Goal: Task Accomplishment & Management: Manage account settings

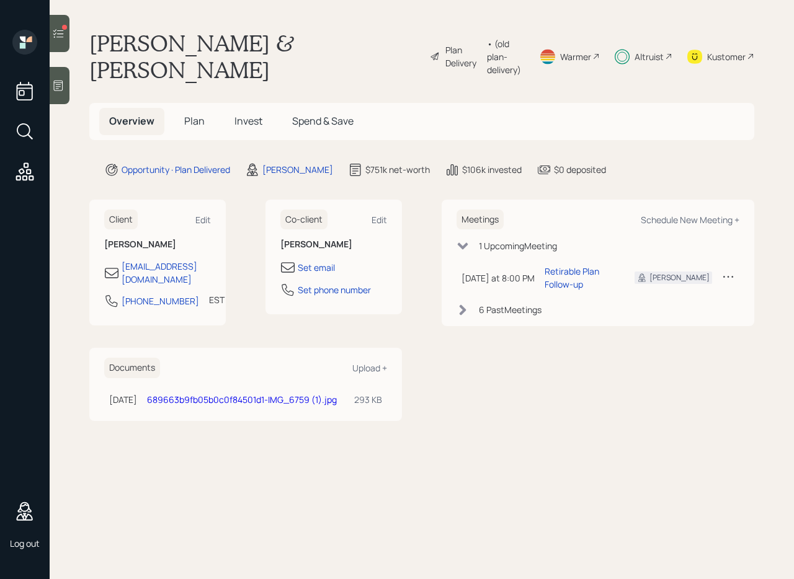
click at [250, 114] on span "Invest" at bounding box center [249, 121] width 28 height 14
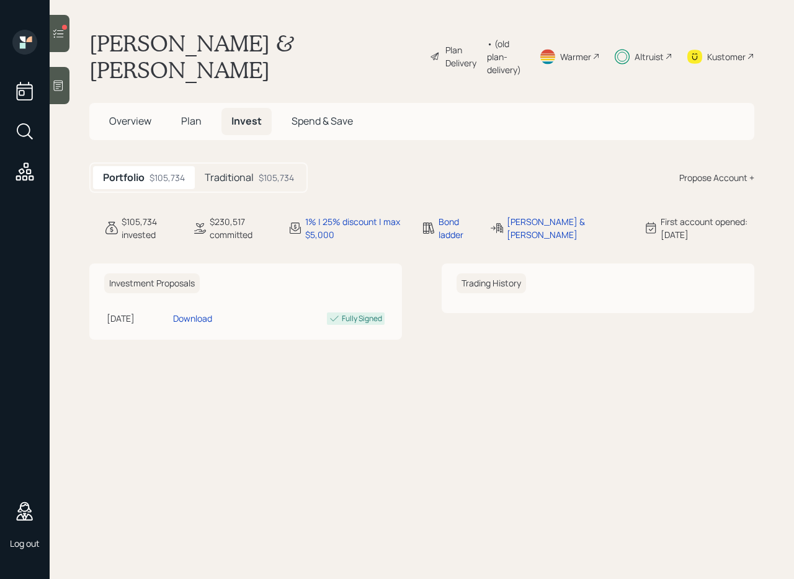
click at [66, 38] on div at bounding box center [60, 33] width 20 height 37
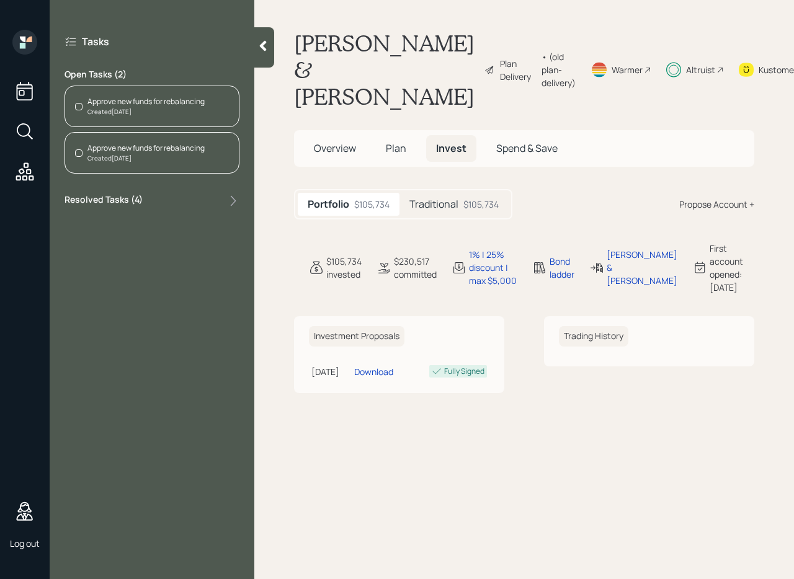
click at [149, 113] on div "Created Aug 20, 2025" at bounding box center [145, 111] width 117 height 9
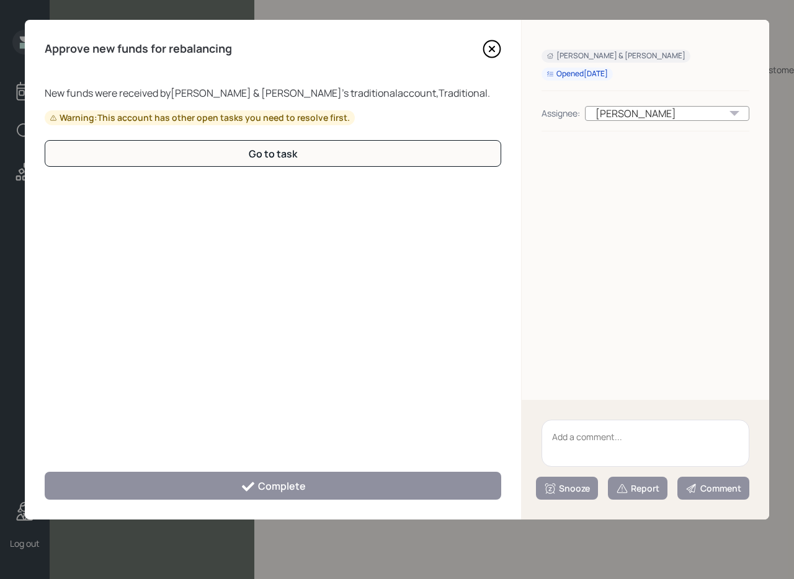
click at [490, 45] on icon at bounding box center [492, 49] width 19 height 19
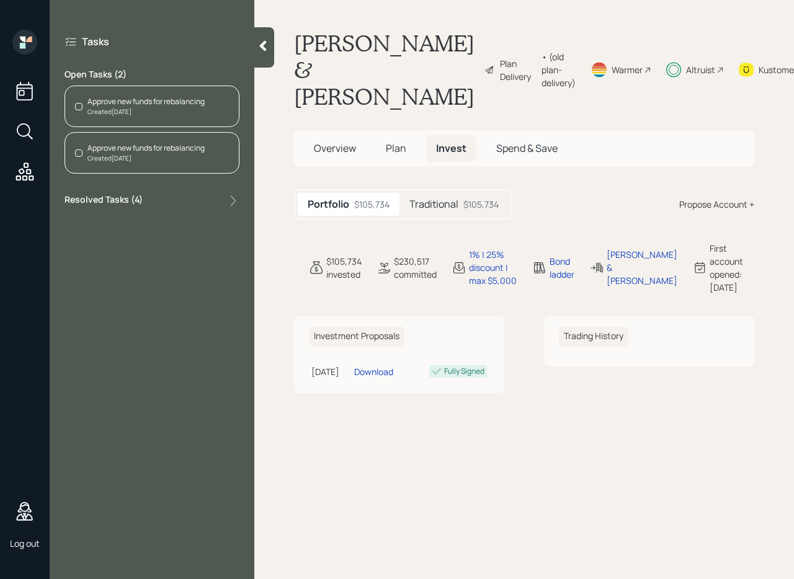
click at [194, 155] on div "Created Aug 20, 2025" at bounding box center [145, 158] width 117 height 9
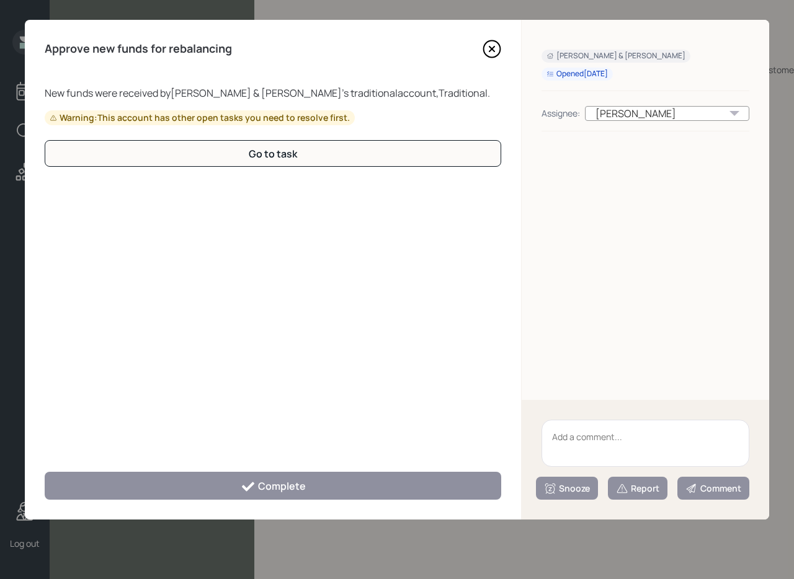
click at [498, 53] on icon at bounding box center [492, 49] width 17 height 17
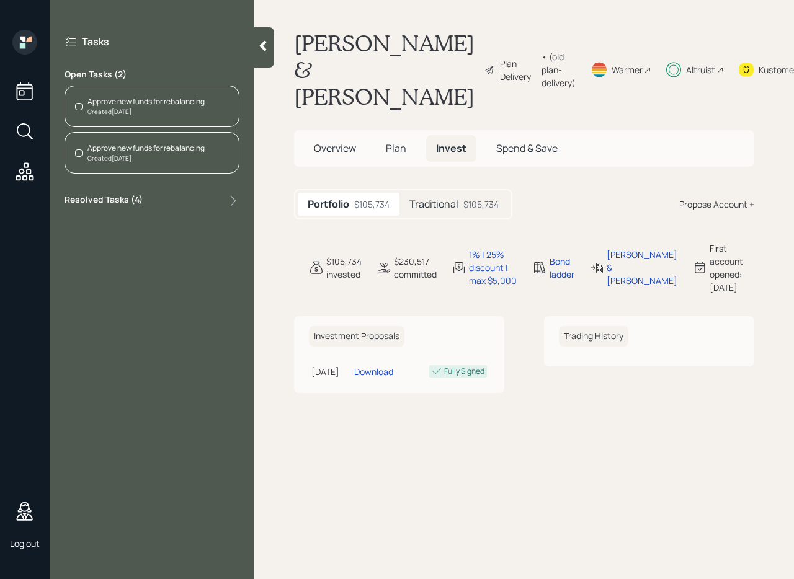
click at [216, 192] on div "Tasks Open Tasks ( 2 ) Approve new funds for rebalancing Created Aug 20, 2025 A…" at bounding box center [152, 122] width 205 height 184
click at [222, 197] on div "Resolved Tasks ( 4 )" at bounding box center [152, 201] width 175 height 15
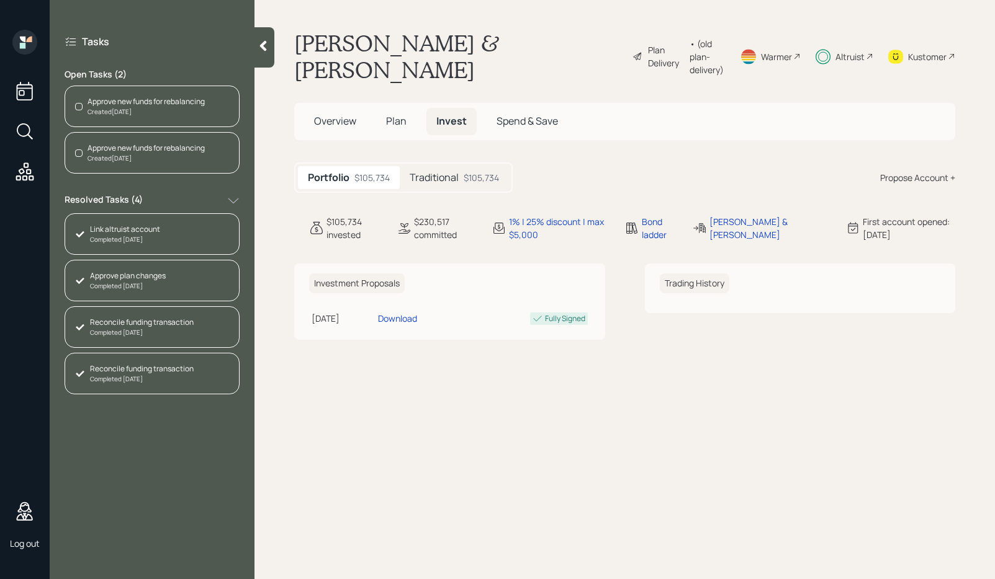
click at [189, 373] on div "Reconcile funding transaction" at bounding box center [142, 369] width 104 height 11
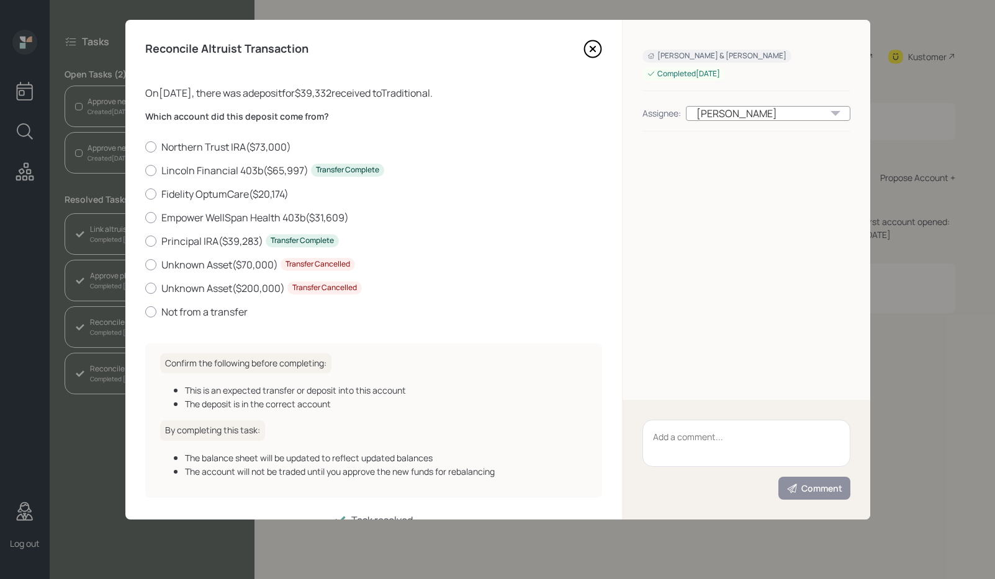
click at [588, 50] on icon at bounding box center [592, 49] width 19 height 19
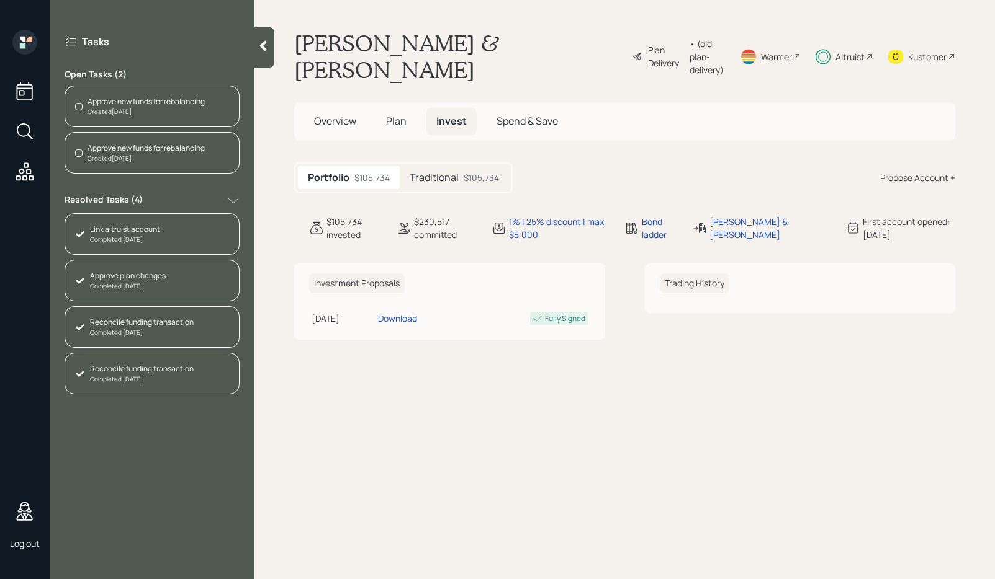
click at [142, 380] on div "Completed Aug 20, 2025" at bounding box center [142, 379] width 104 height 9
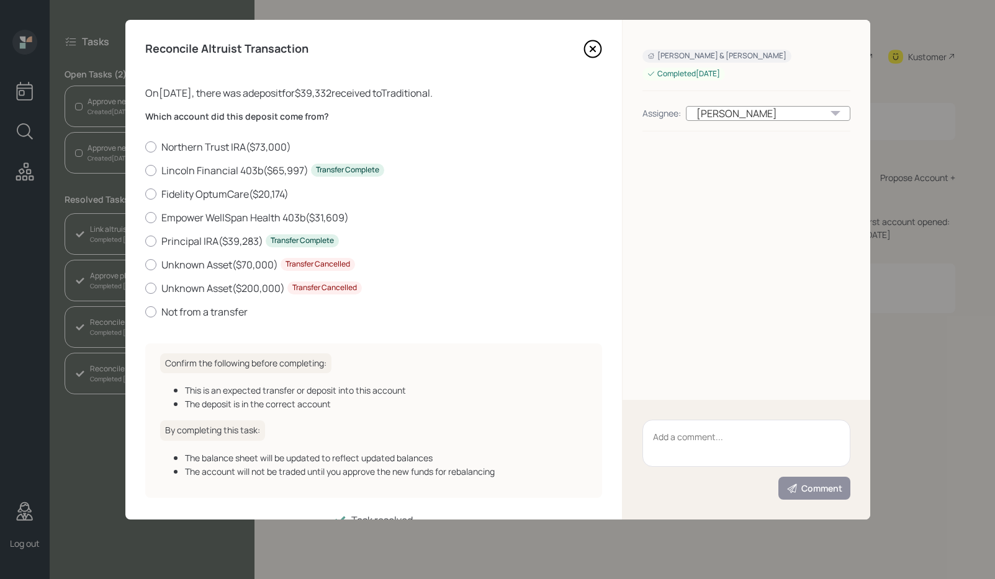
click at [589, 43] on icon at bounding box center [592, 49] width 19 height 19
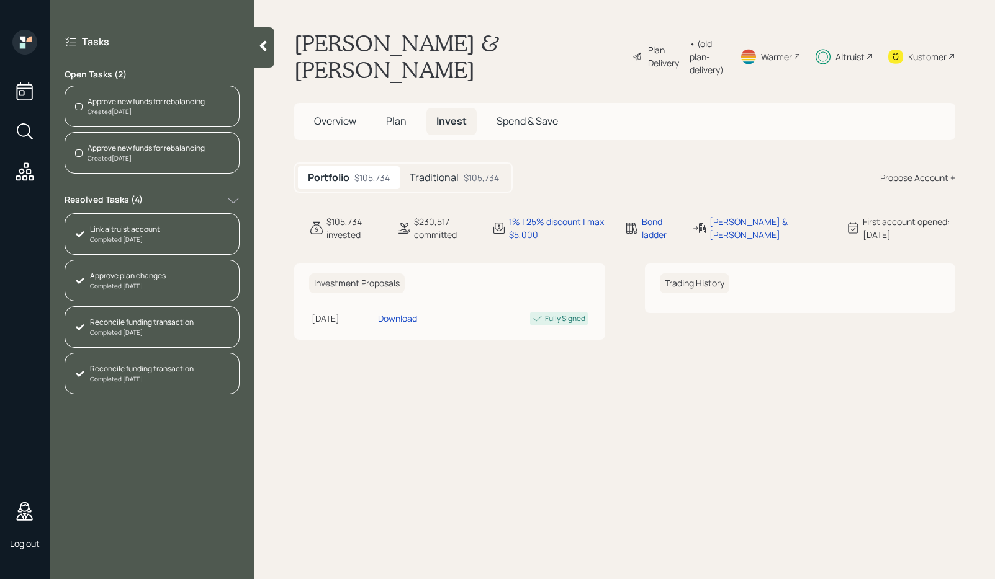
click at [154, 154] on div "Created Aug 20, 2025" at bounding box center [145, 158] width 117 height 9
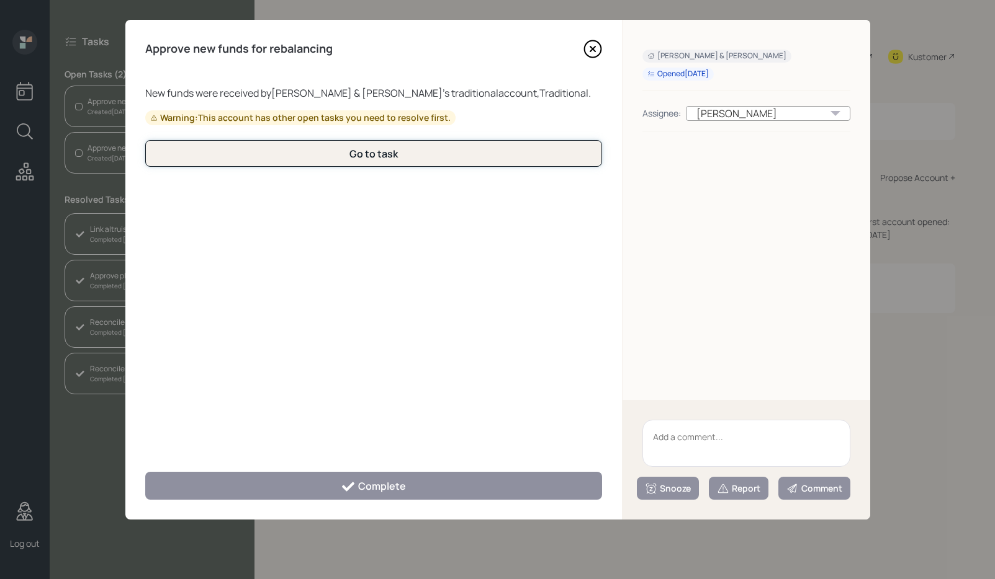
click at [375, 156] on div "Go to task" at bounding box center [373, 154] width 48 height 14
click at [364, 160] on div "Go to task" at bounding box center [373, 154] width 48 height 14
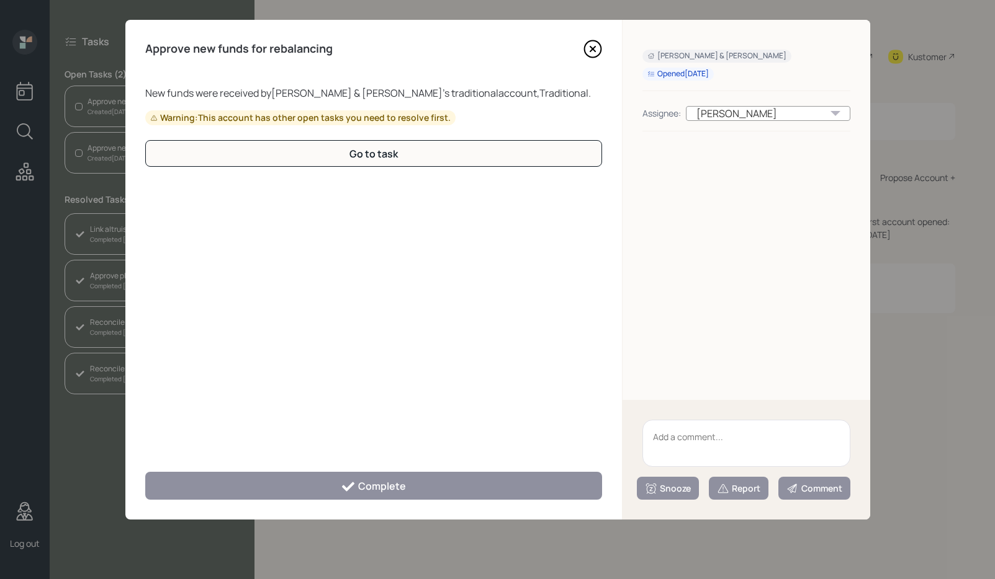
click at [589, 49] on icon at bounding box center [592, 49] width 19 height 19
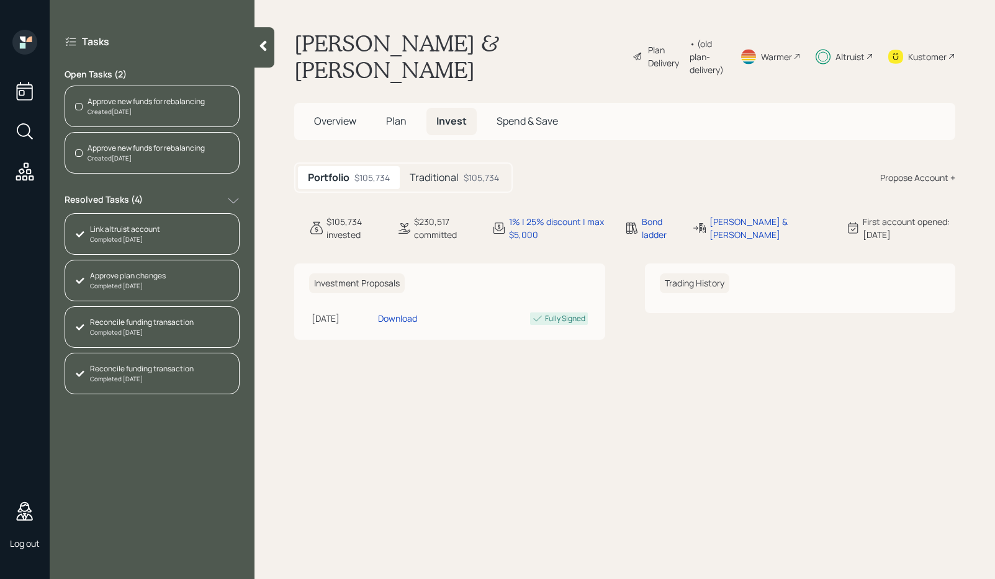
click at [186, 99] on div "Approve new funds for rebalancing" at bounding box center [145, 101] width 117 height 11
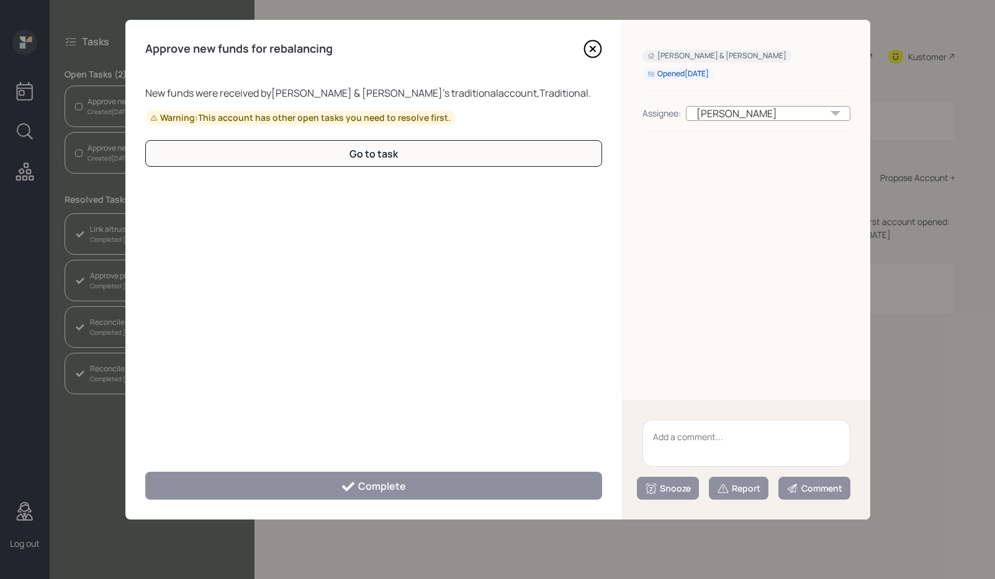
click at [588, 53] on icon at bounding box center [592, 49] width 19 height 19
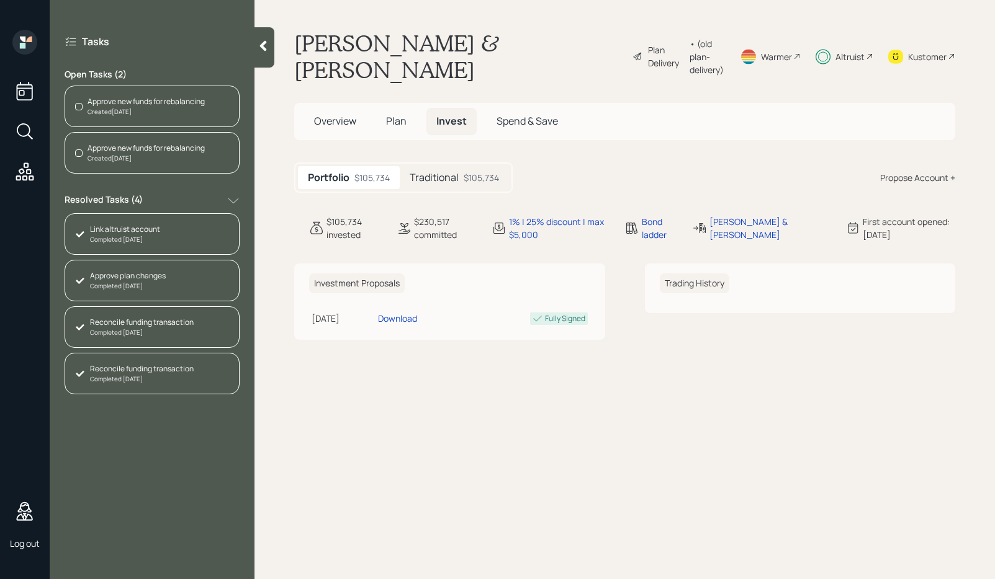
click at [175, 143] on div "Approve new funds for rebalancing" at bounding box center [145, 148] width 117 height 11
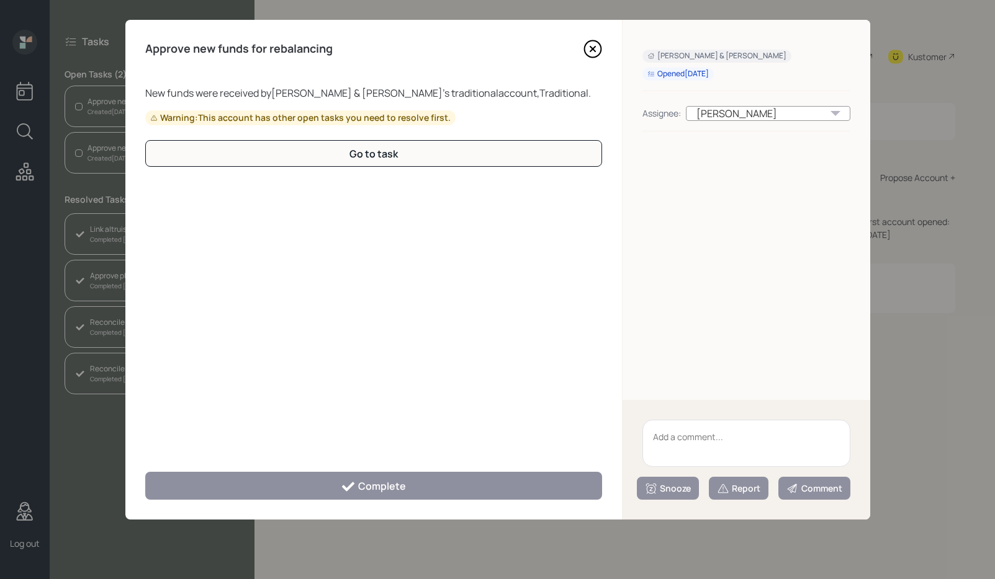
click at [596, 53] on icon at bounding box center [592, 49] width 19 height 19
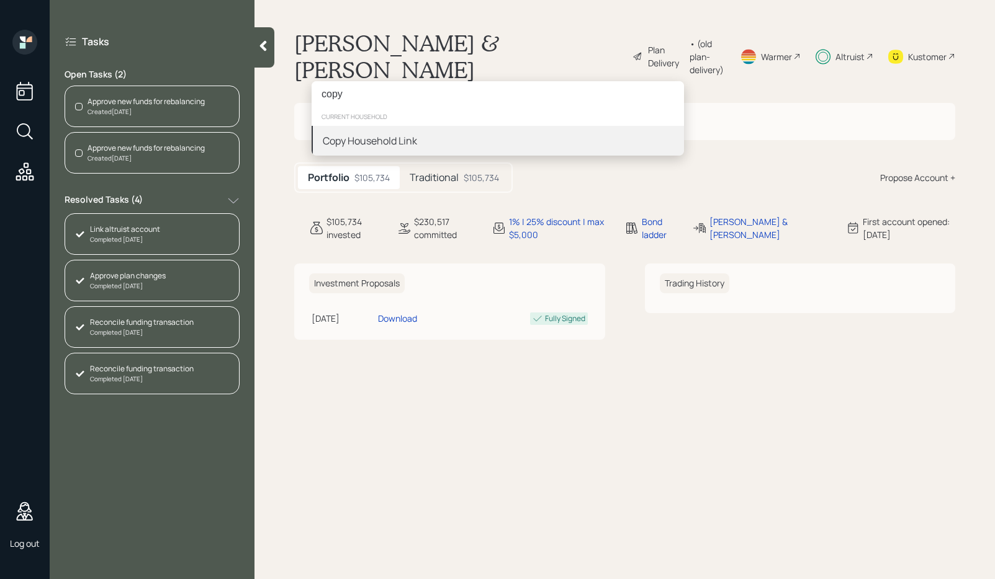
type input "copy"
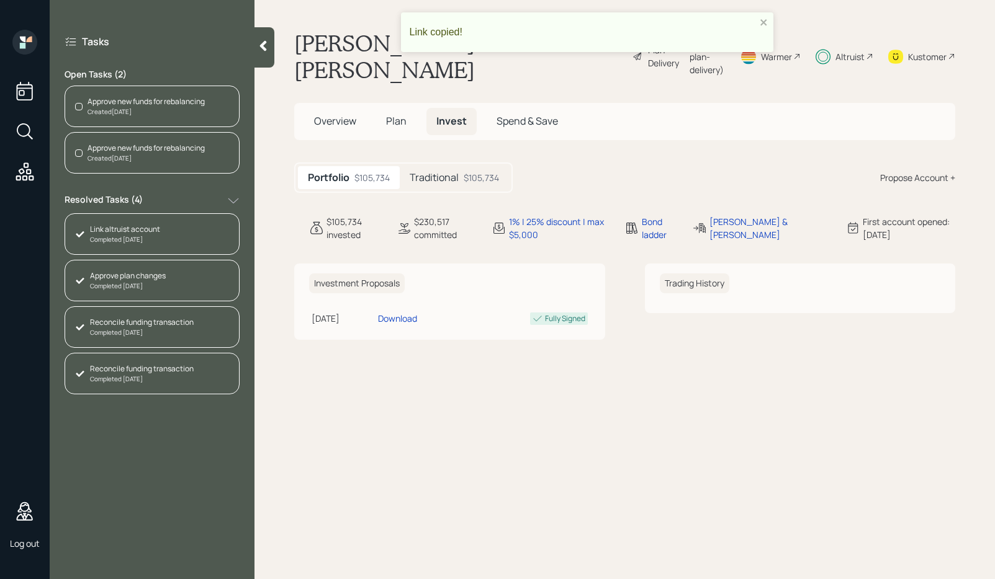
click at [449, 172] on h5 "Traditional" at bounding box center [433, 178] width 49 height 12
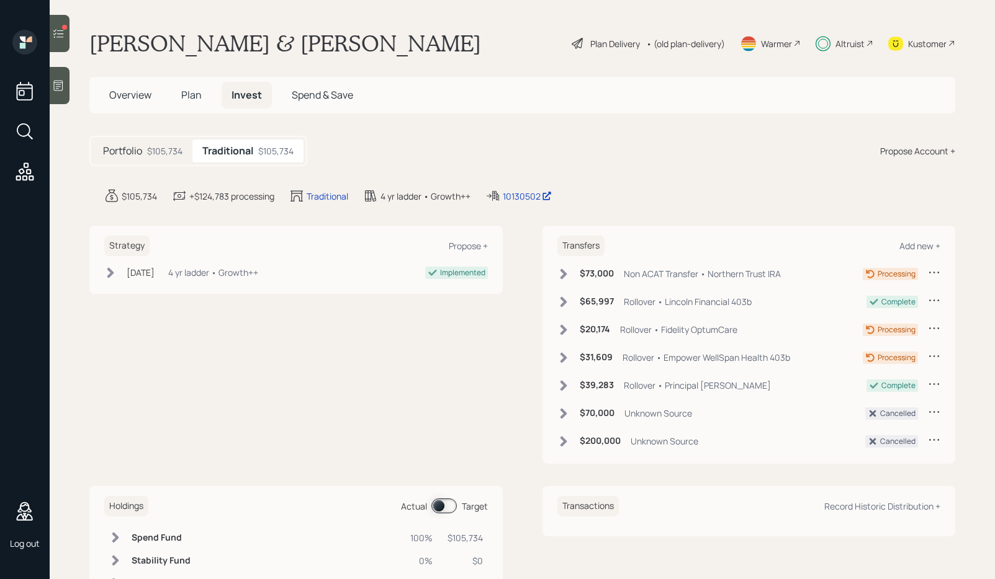
click at [63, 38] on icon at bounding box center [58, 33] width 12 height 12
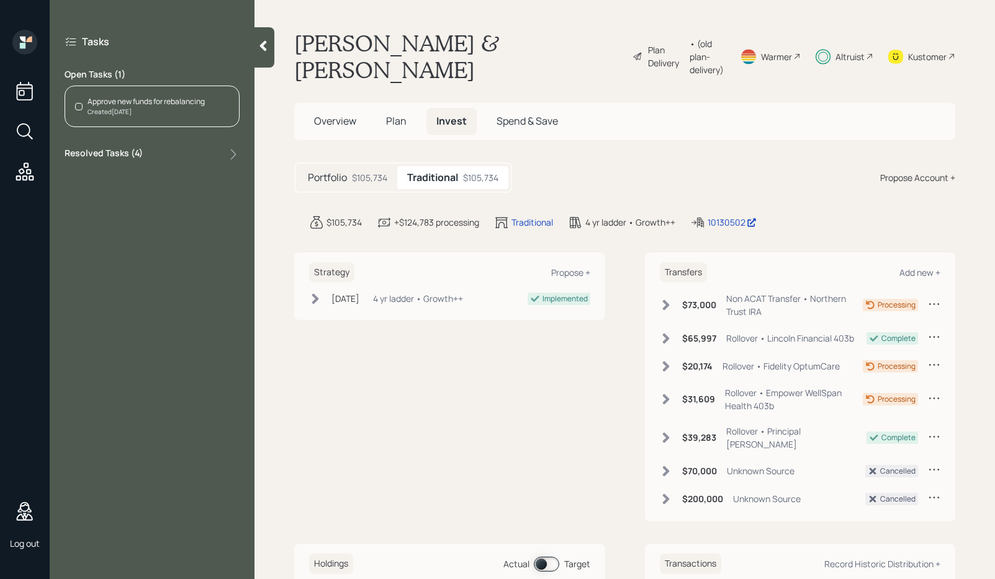
click at [138, 111] on div "Created Aug 20, 2025" at bounding box center [145, 111] width 117 height 9
